Goal: Information Seeking & Learning: Learn about a topic

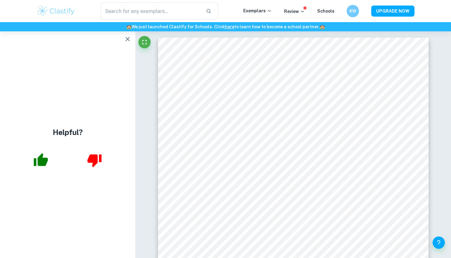
click at [125, 37] on icon "button" at bounding box center [127, 38] width 7 height 7
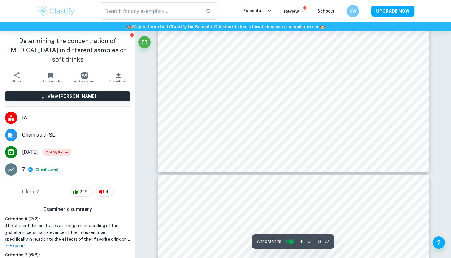
scroll to position [1107, 0]
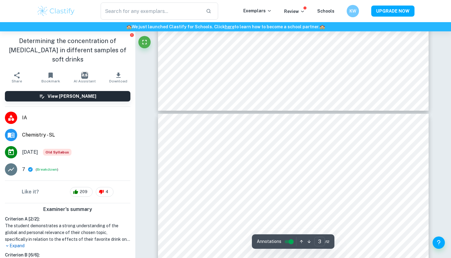
type input "4"
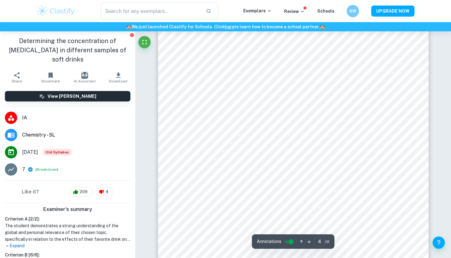
scroll to position [1312, 0]
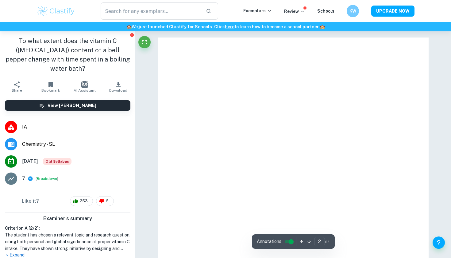
type input "1"
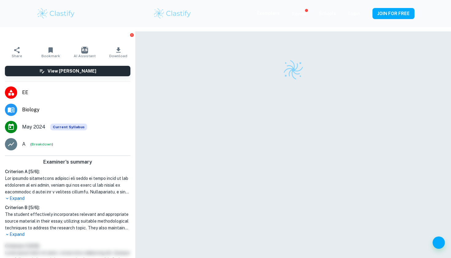
scroll to position [31, 0]
